Goal: Transaction & Acquisition: Purchase product/service

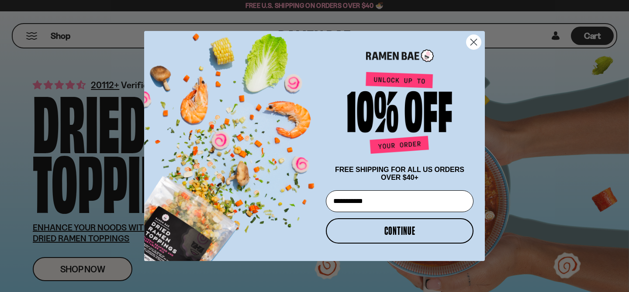
type input "**********"
click at [404, 229] on button "CONTINUE" at bounding box center [400, 231] width 148 height 25
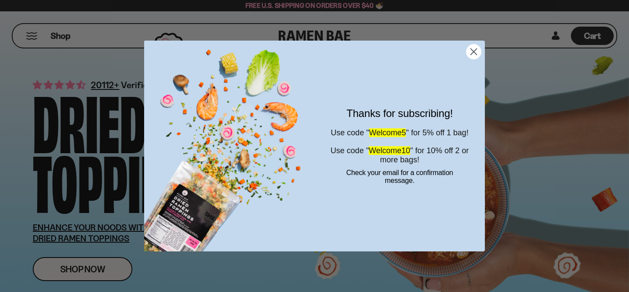
click at [473, 52] on icon "Close dialog" at bounding box center [474, 52] width 6 height 6
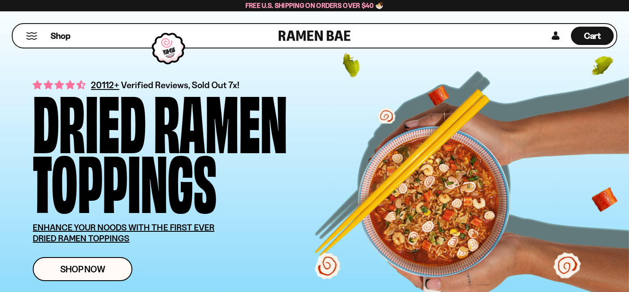
scroll to position [11, 0]
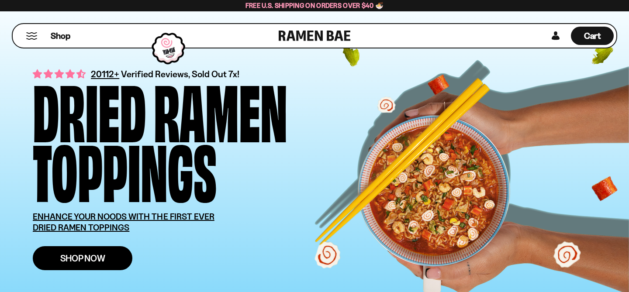
click at [115, 261] on link "Shop Now" at bounding box center [83, 258] width 100 height 24
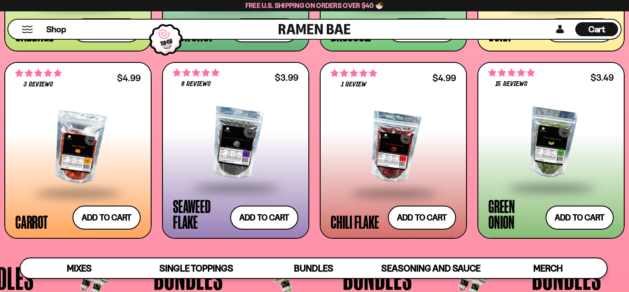
scroll to position [1496, 0]
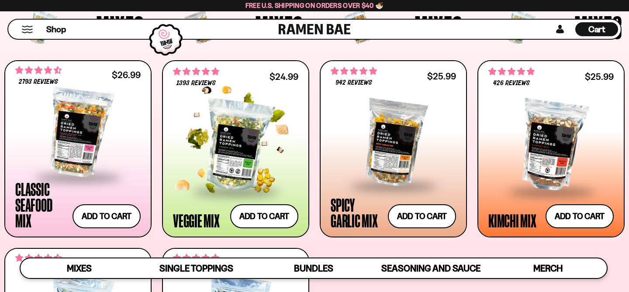
scroll to position [311, 0]
